Goal: Transaction & Acquisition: Purchase product/service

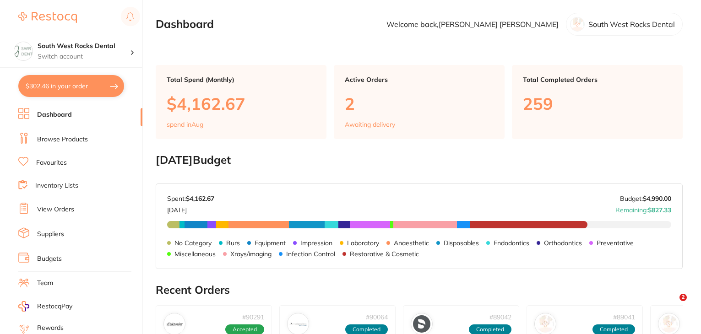
click at [54, 37] on div "South West Rocks Dental Switch account" at bounding box center [71, 51] width 142 height 33
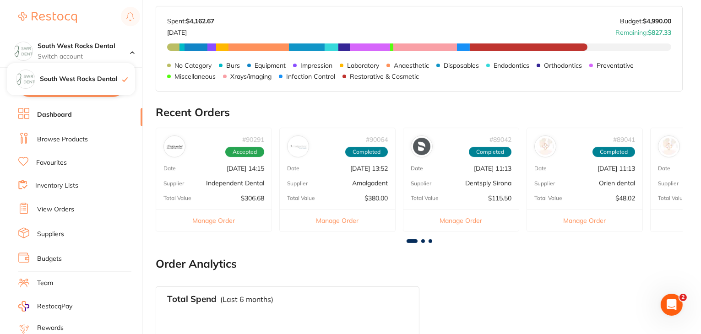
scroll to position [178, 0]
click at [70, 139] on link "Browse Products" at bounding box center [62, 139] width 51 height 9
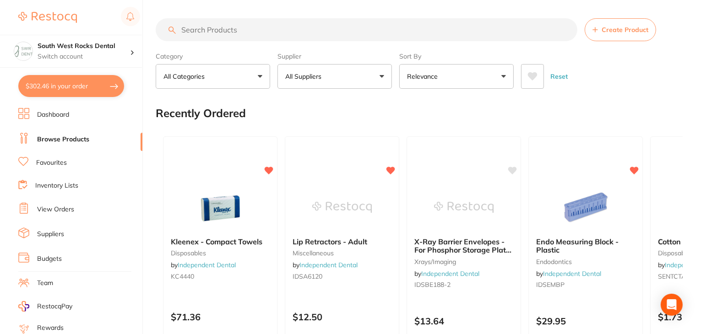
click at [294, 30] on input "search" at bounding box center [366, 29] width 421 height 23
click at [374, 75] on button "All Suppliers" at bounding box center [334, 76] width 114 height 25
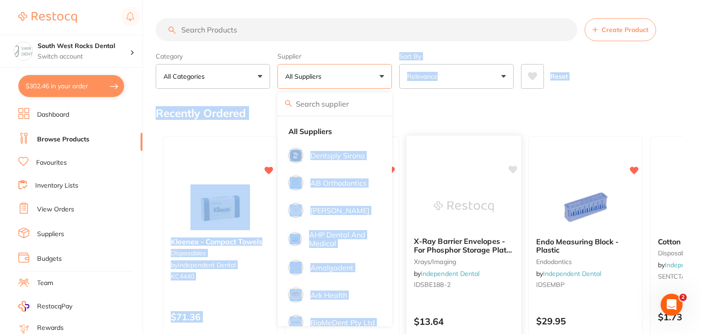
drag, startPoint x: 374, startPoint y: 140, endPoint x: 406, endPoint y: 158, distance: 37.1
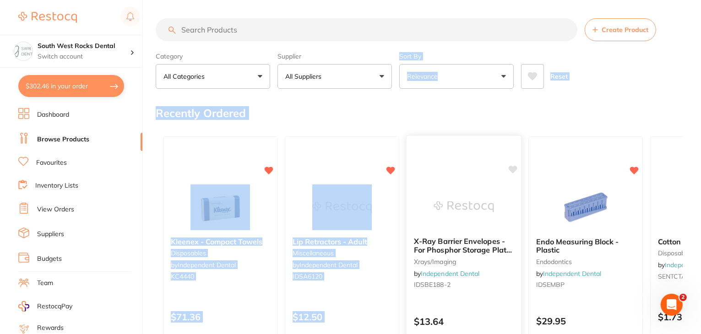
click at [433, 147] on div at bounding box center [463, 146] width 114 height 23
click at [426, 107] on section at bounding box center [350, 167] width 701 height 334
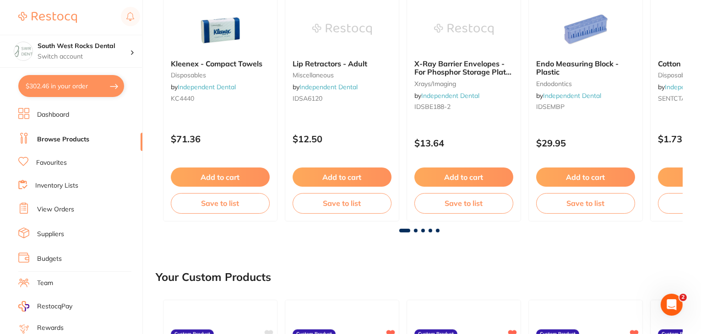
click at [56, 142] on link "Browse Products" at bounding box center [63, 139] width 52 height 9
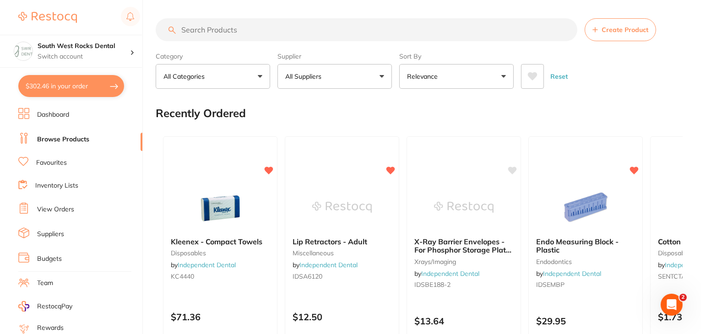
click at [210, 33] on input "search" at bounding box center [366, 29] width 421 height 23
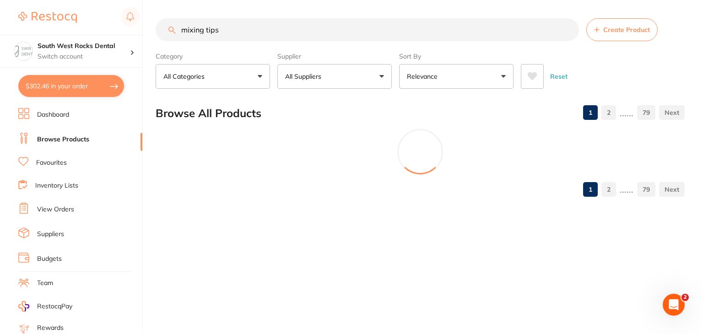
type input "mixing tips"
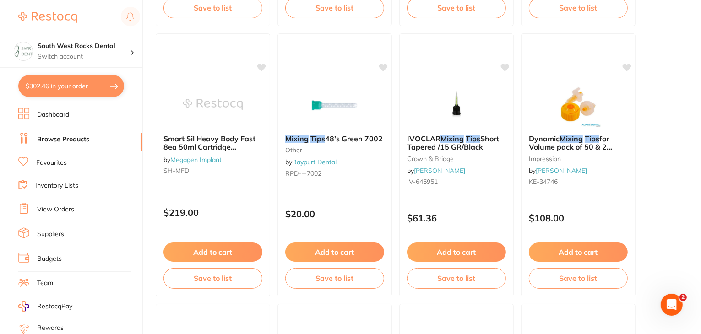
scroll to position [3097, 0]
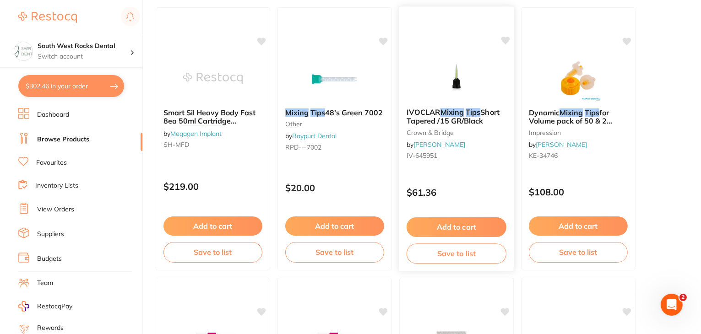
click at [481, 224] on button "Add to cart" at bounding box center [456, 227] width 100 height 20
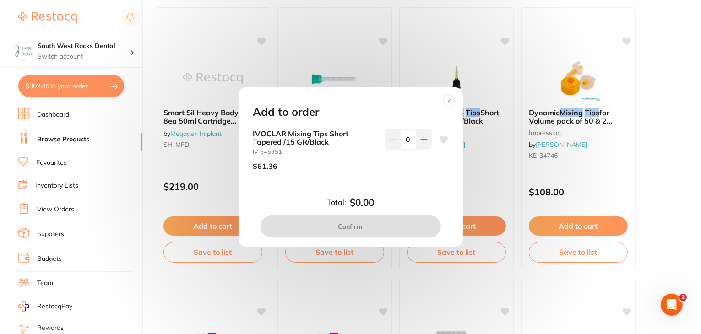
scroll to position [0, 0]
click at [421, 138] on icon at bounding box center [423, 139] width 7 height 7
type input "1"
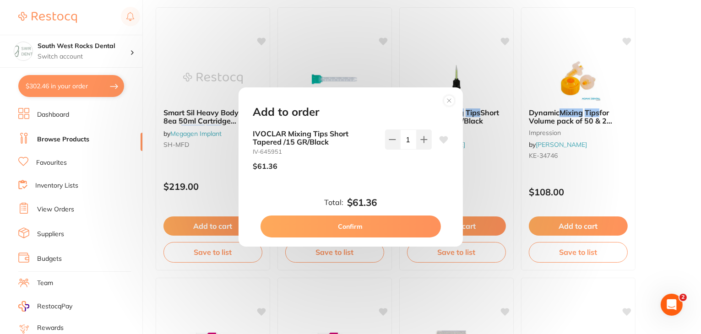
click at [441, 140] on icon at bounding box center [443, 139] width 9 height 7
click at [360, 224] on button "Confirm" at bounding box center [350, 227] width 180 height 22
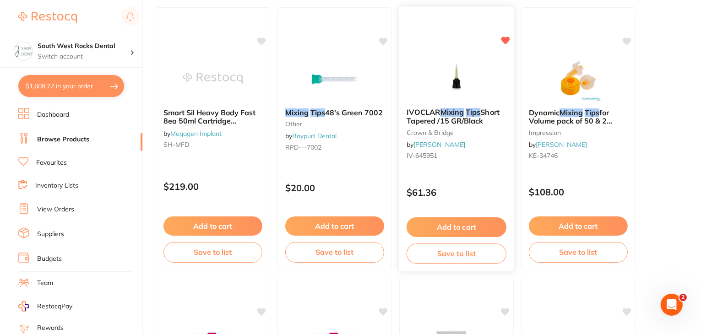
click at [454, 251] on button "Save to list" at bounding box center [456, 253] width 100 height 21
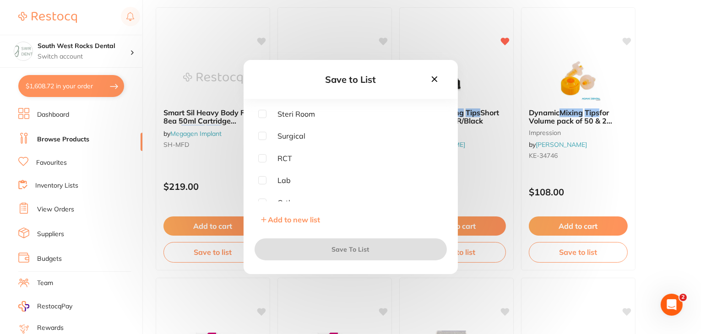
click at [261, 180] on input "checkbox" at bounding box center [262, 180] width 8 height 8
checkbox input "true"
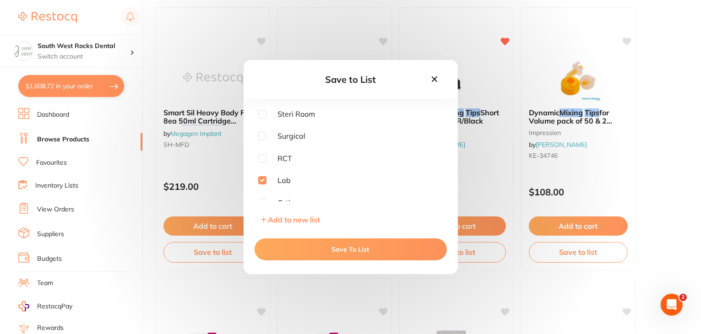
click at [324, 247] on button "Save To List" at bounding box center [350, 249] width 192 height 22
